Goal: Book appointment/travel/reservation

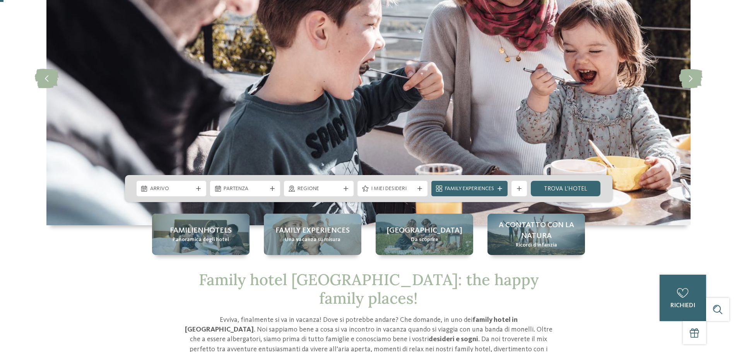
scroll to position [116, 0]
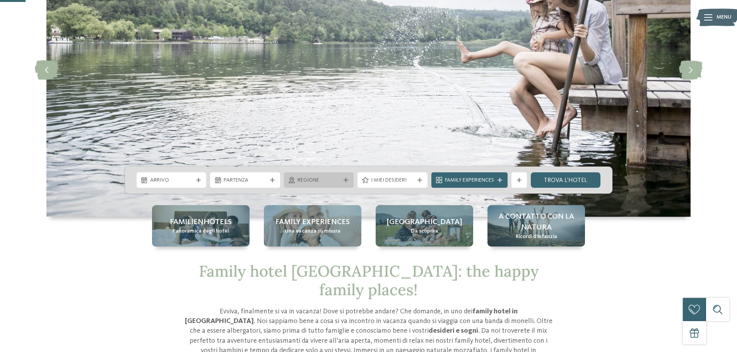
click at [349, 180] on div at bounding box center [346, 180] width 8 height 5
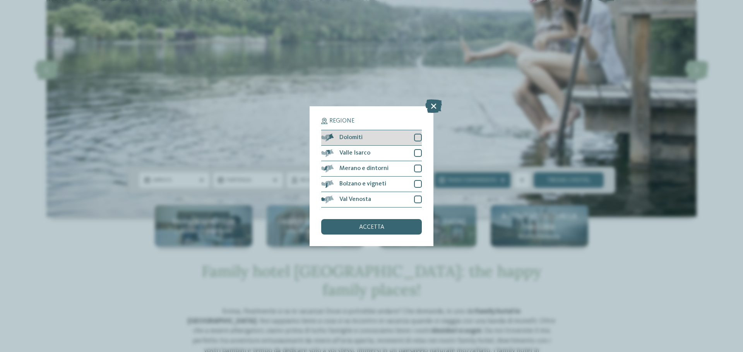
click at [419, 140] on div at bounding box center [418, 138] width 8 height 8
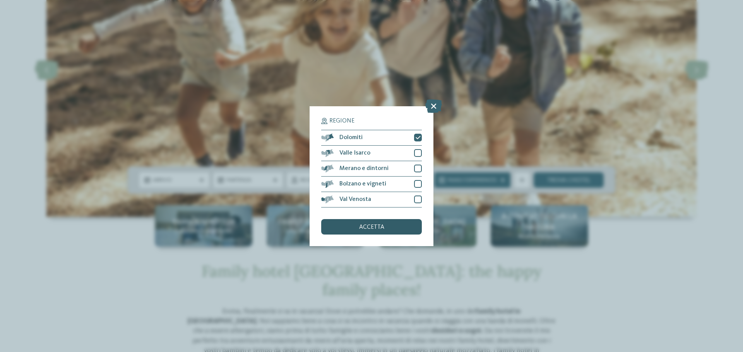
click at [379, 227] on span "accetta" at bounding box center [371, 227] width 25 height 6
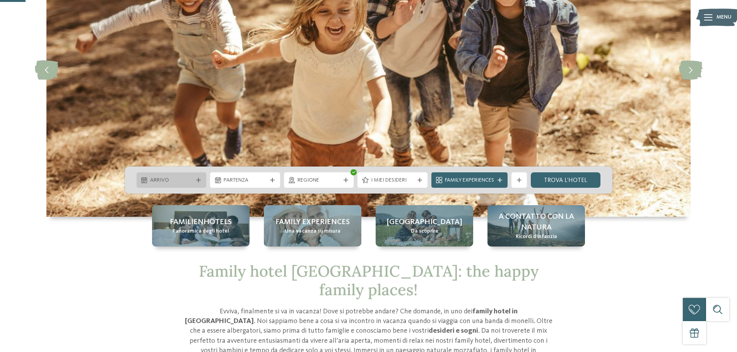
click at [198, 180] on icon at bounding box center [198, 180] width 5 height 5
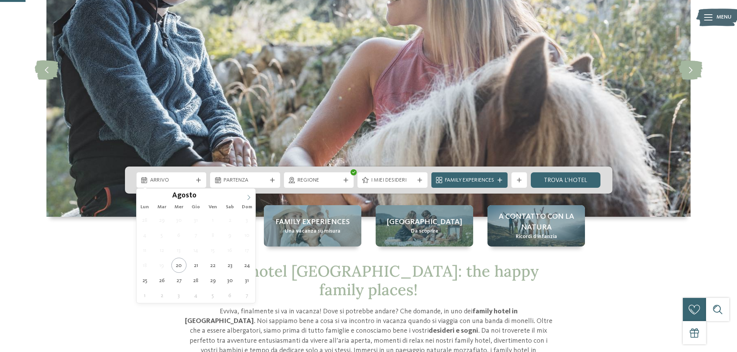
click at [246, 197] on icon at bounding box center [248, 197] width 5 height 5
type input "****"
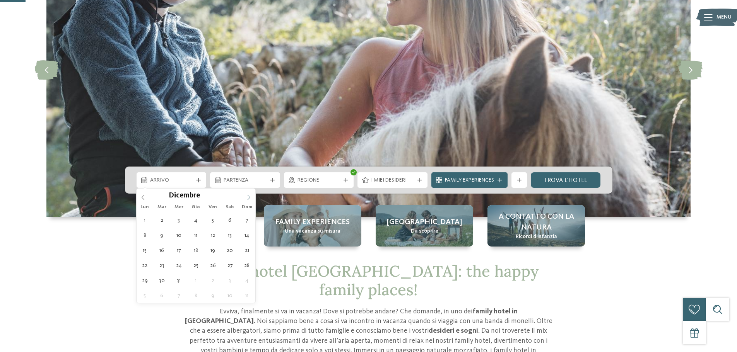
click at [246, 197] on icon at bounding box center [248, 197] width 5 height 5
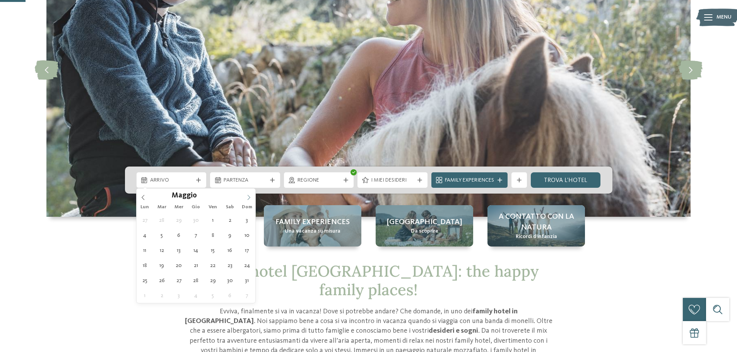
click at [246, 197] on icon at bounding box center [248, 197] width 5 height 5
type div "[DATE]"
type input "****"
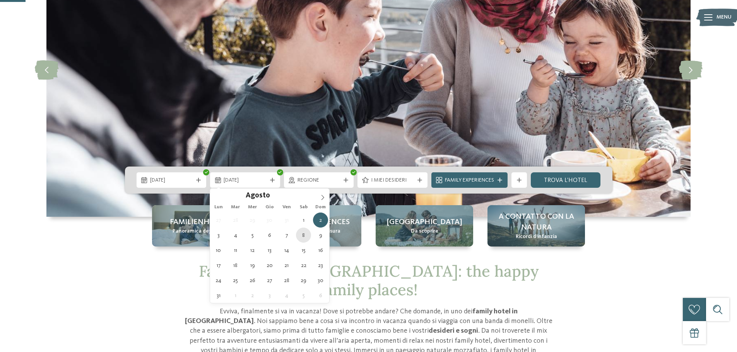
type div "[DATE]"
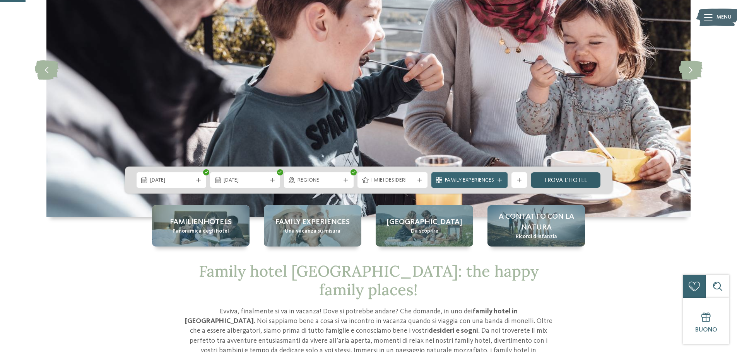
click at [568, 182] on link "trova l’hotel" at bounding box center [566, 180] width 70 height 15
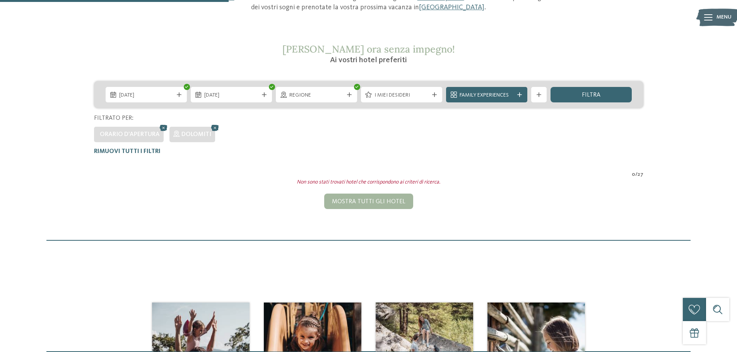
scroll to position [99, 0]
